Goal: Information Seeking & Learning: Learn about a topic

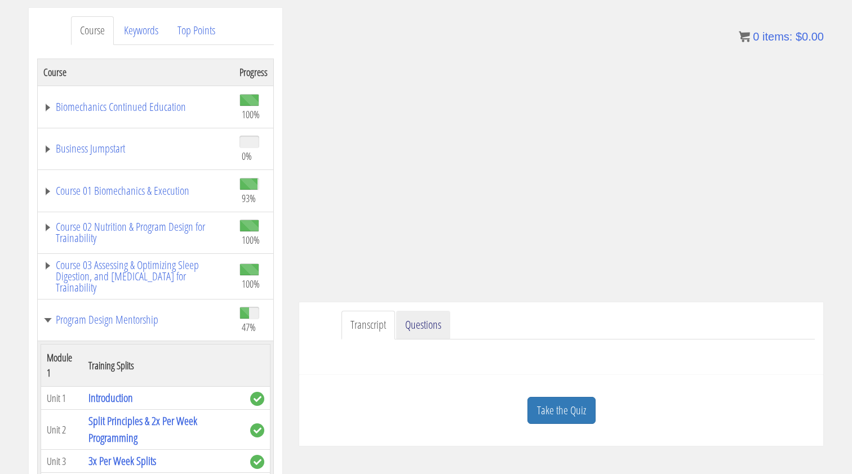
click at [437, 335] on link "Questions" at bounding box center [423, 325] width 54 height 29
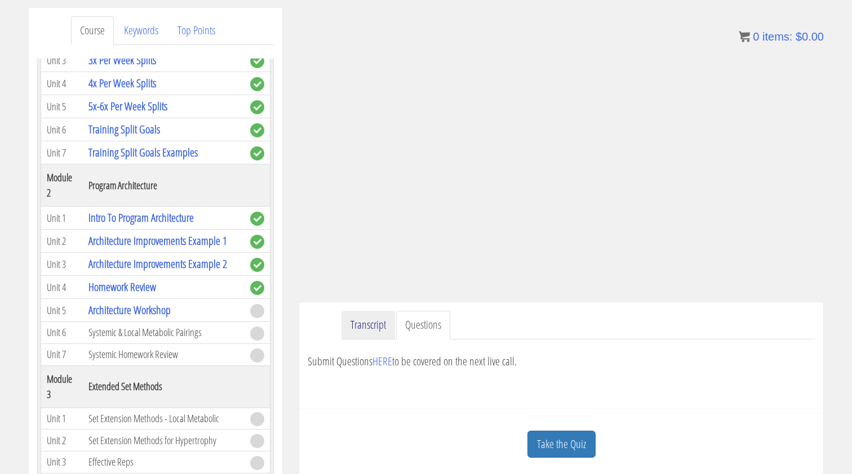
click at [367, 323] on link "Transcript" at bounding box center [368, 325] width 54 height 29
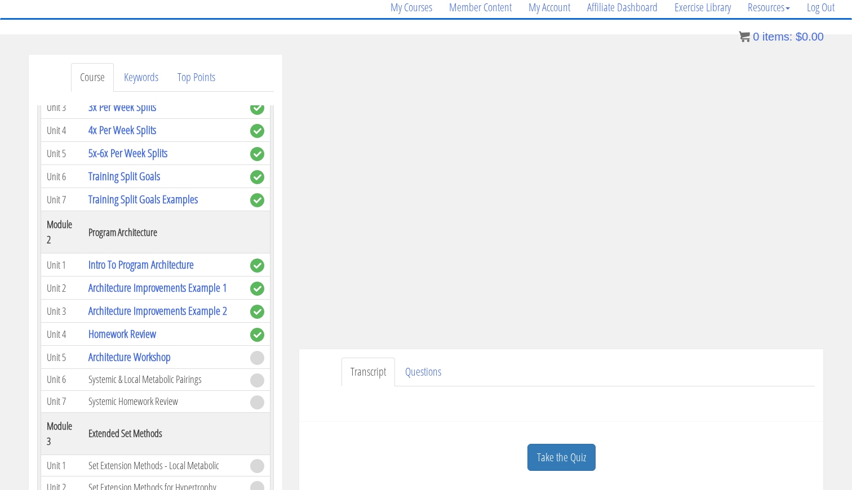
scroll to position [72, 0]
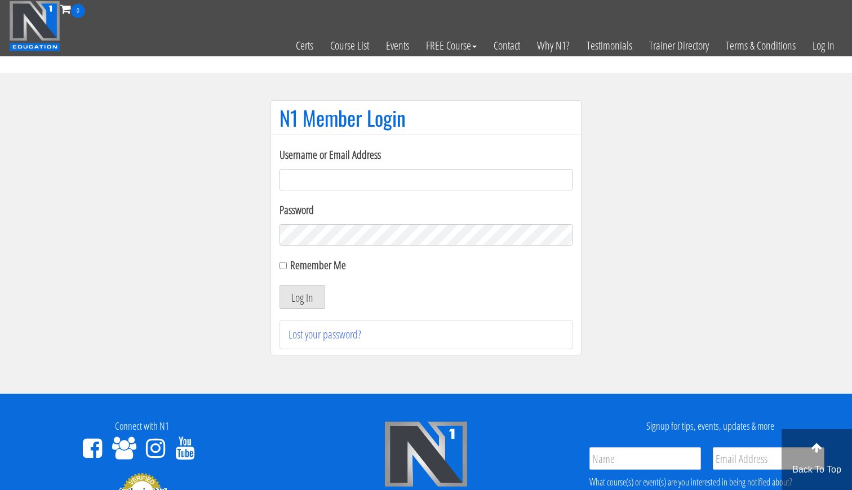
type input "[EMAIL_ADDRESS][DOMAIN_NAME]"
click at [302, 297] on button "Log In" at bounding box center [302, 297] width 46 height 24
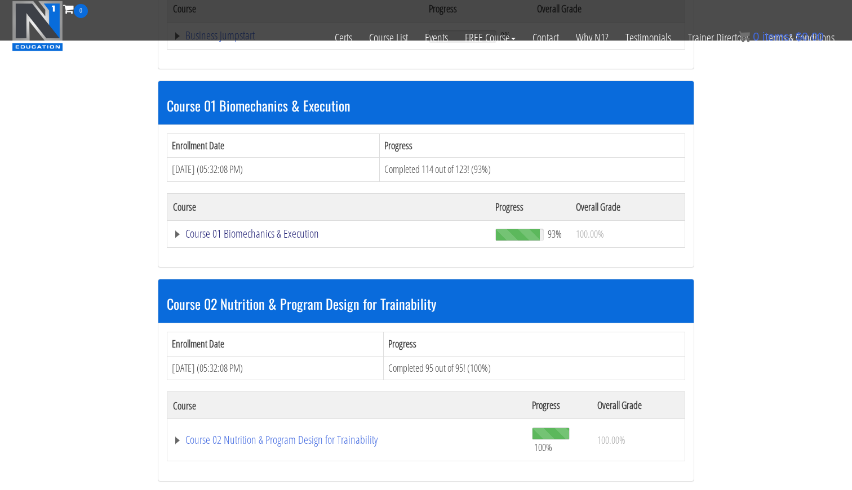
scroll to position [512, 0]
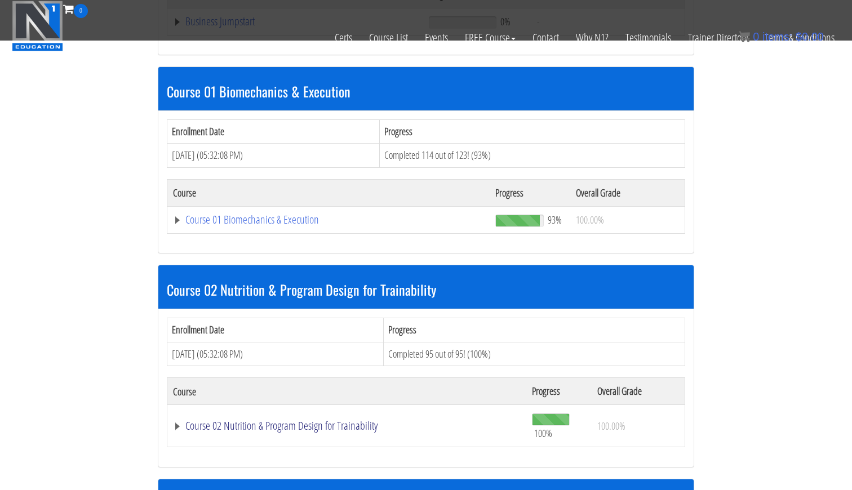
click at [228, 420] on link "Course 02 Nutrition & Program Design for Trainability" at bounding box center [347, 425] width 348 height 11
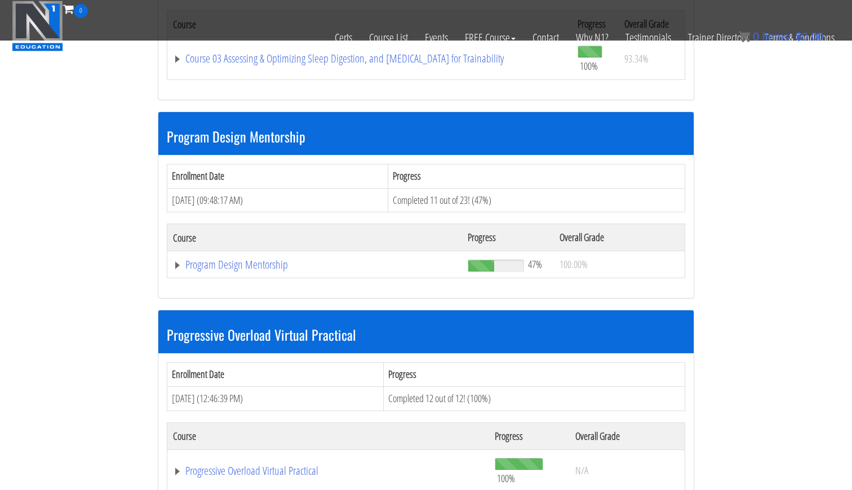
scroll to position [3602, 0]
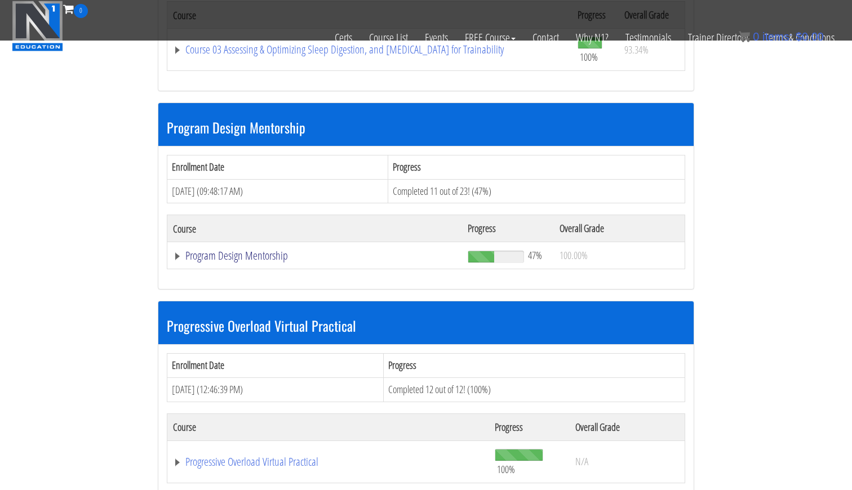
click at [263, 250] on link "Program Design Mentorship" at bounding box center [314, 255] width 283 height 11
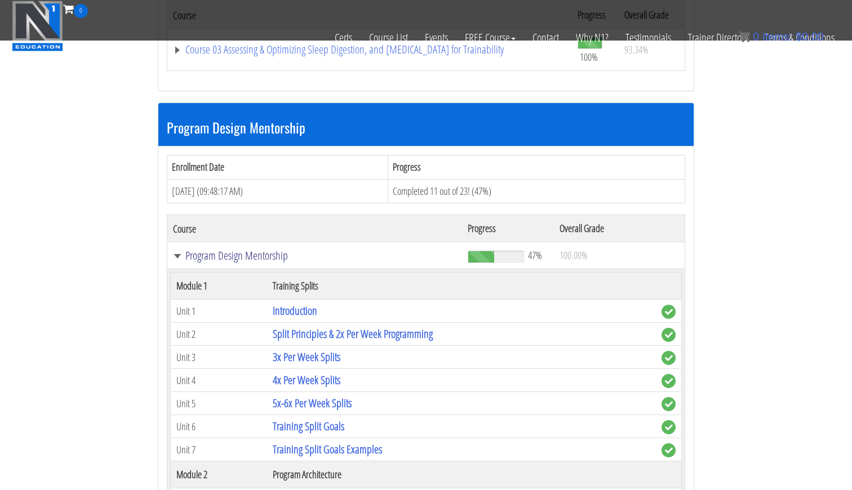
click at [263, 250] on link "Program Design Mentorship" at bounding box center [314, 255] width 283 height 11
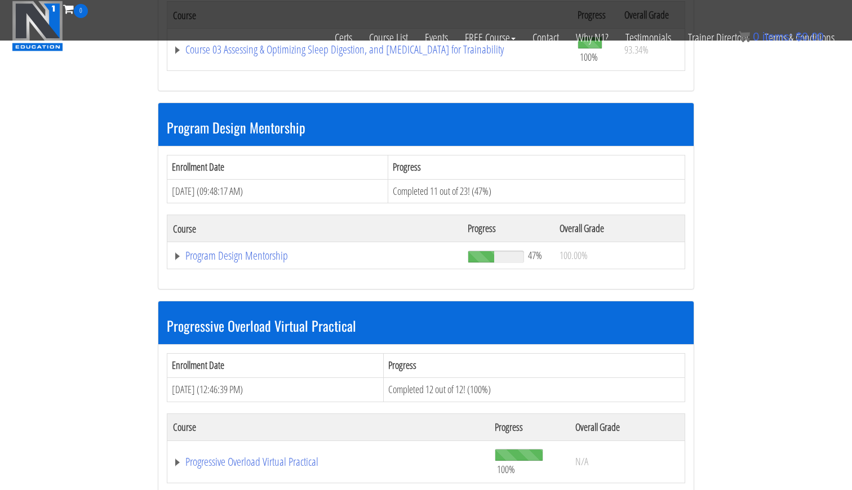
scroll to position [3690, 0]
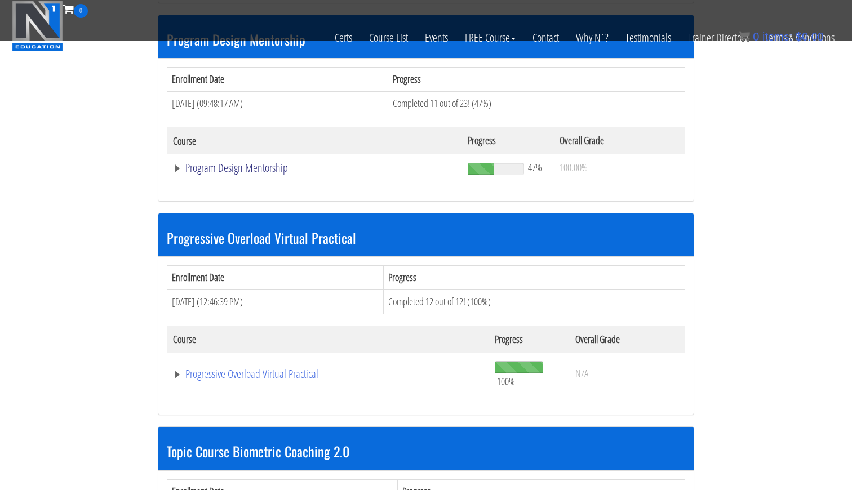
click at [214, 162] on link "Program Design Mentorship" at bounding box center [314, 167] width 283 height 11
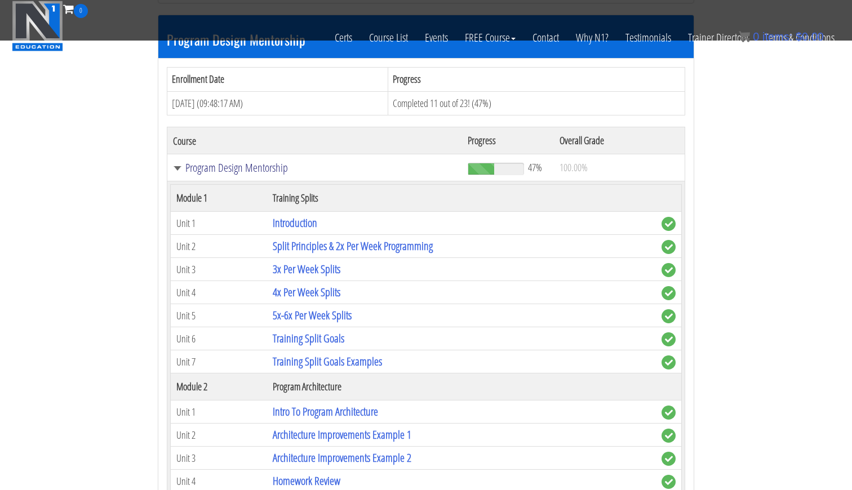
click at [214, 162] on link "Program Design Mentorship" at bounding box center [314, 167] width 283 height 11
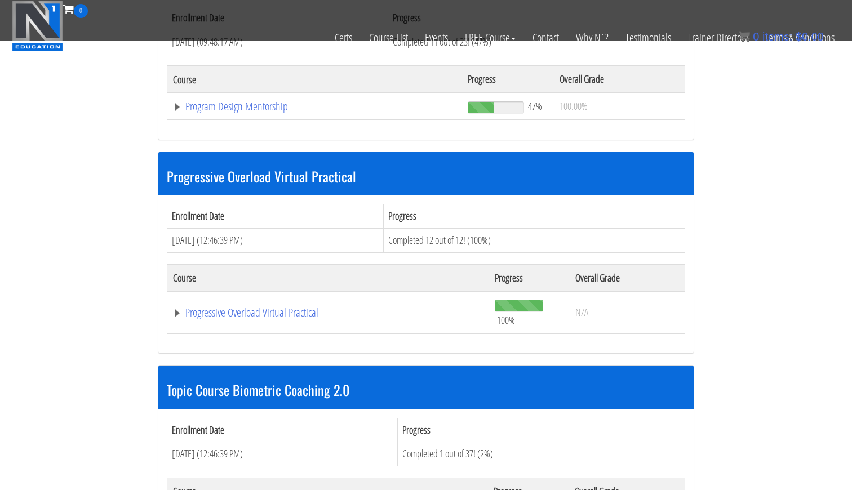
scroll to position [3752, 0]
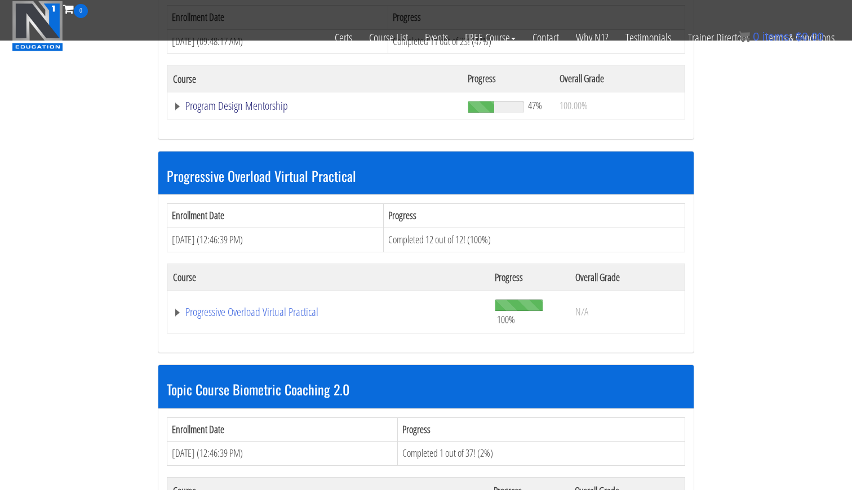
click at [247, 100] on link "Program Design Mentorship" at bounding box center [314, 105] width 283 height 11
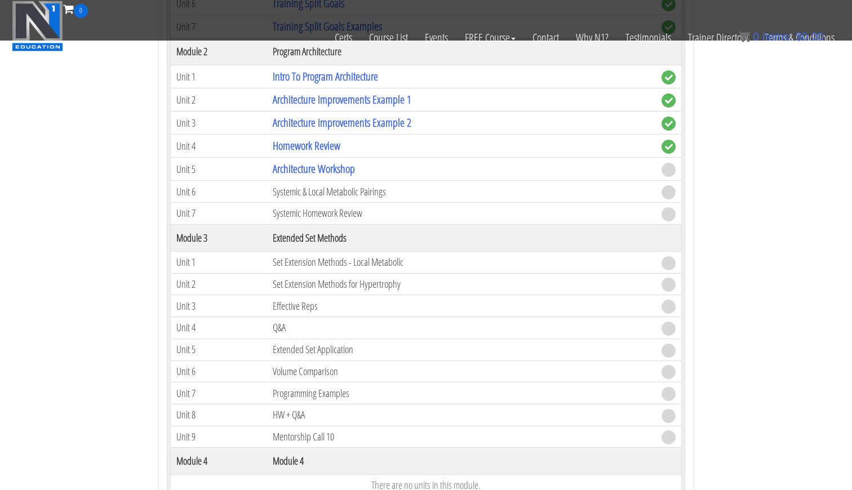
scroll to position [3923, 0]
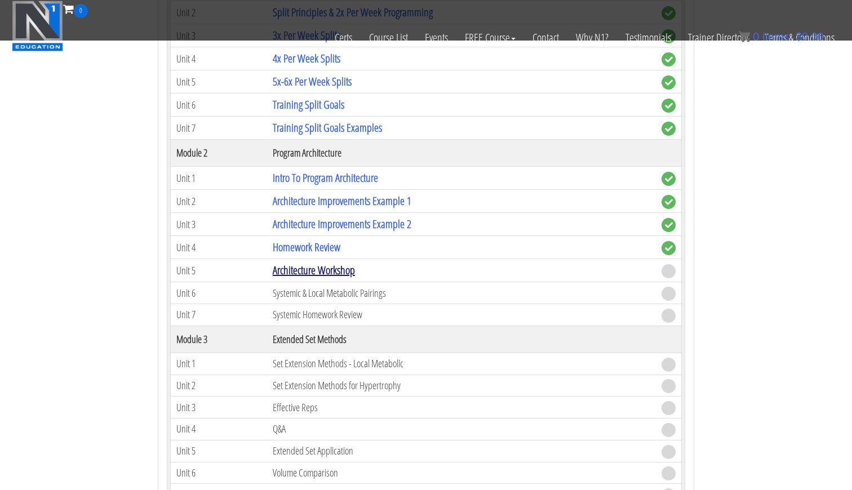
click at [329, 263] on link "Architecture Workshop" at bounding box center [314, 270] width 82 height 15
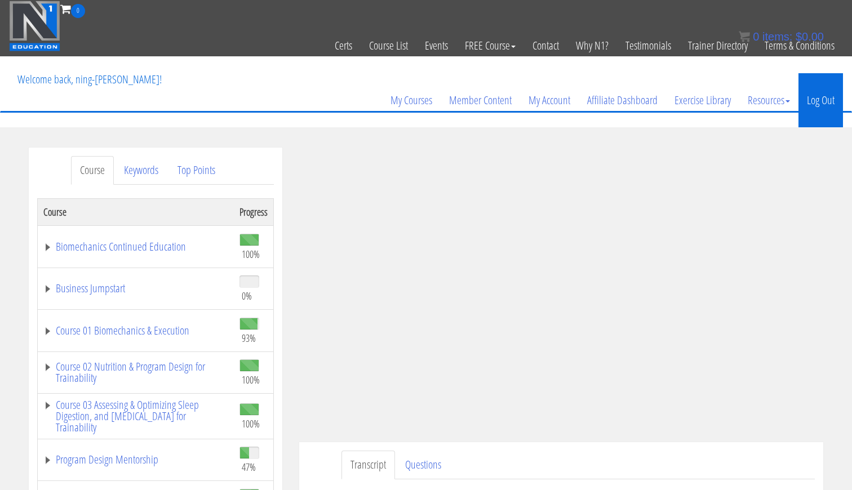
click at [816, 93] on link "Log Out" at bounding box center [820, 100] width 45 height 54
